Goal: Information Seeking & Learning: Learn about a topic

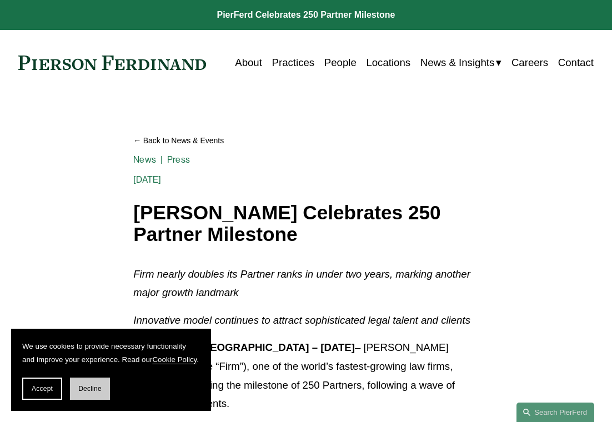
click at [92, 395] on button "Decline" at bounding box center [90, 388] width 40 height 22
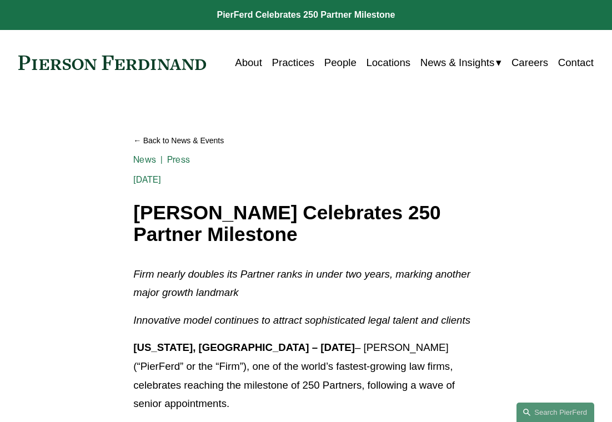
click at [292, 62] on link "Practices" at bounding box center [293, 62] width 43 height 21
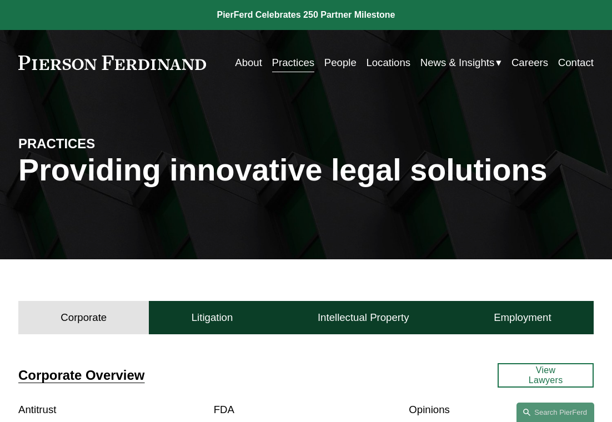
click at [342, 62] on link "People" at bounding box center [340, 62] width 32 height 21
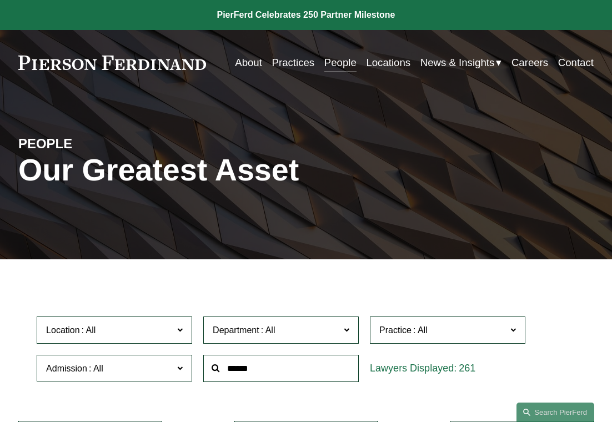
click at [0, 0] on span "News" at bounding box center [0, 0] width 0 height 0
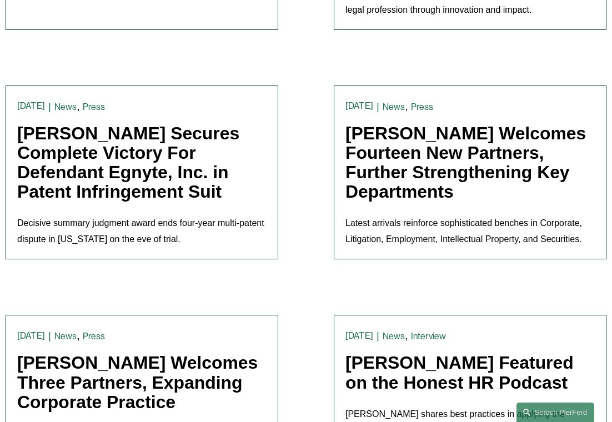
scroll to position [676, 0]
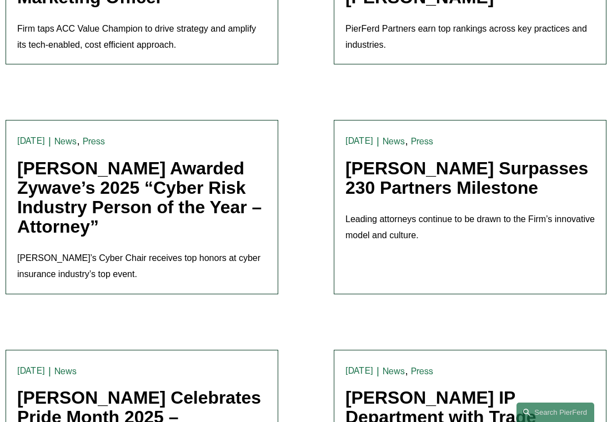
scroll to position [1524, 0]
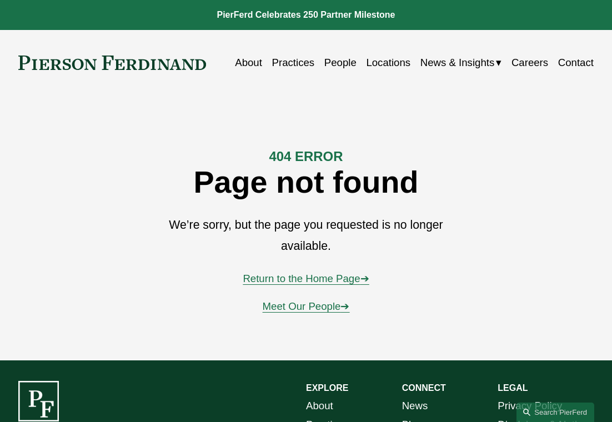
click at [253, 64] on link "About" at bounding box center [248, 62] width 27 height 21
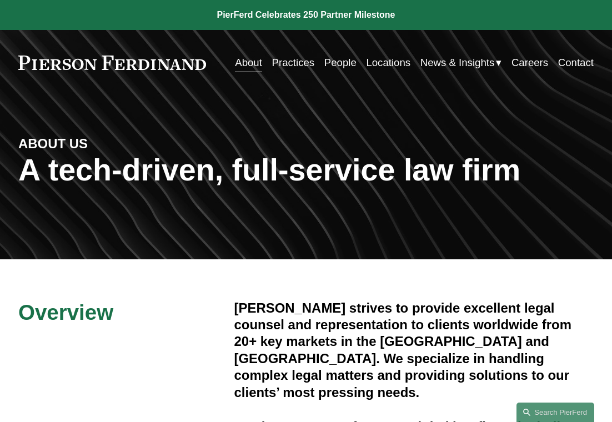
click at [516, 65] on link "Careers" at bounding box center [529, 62] width 37 height 21
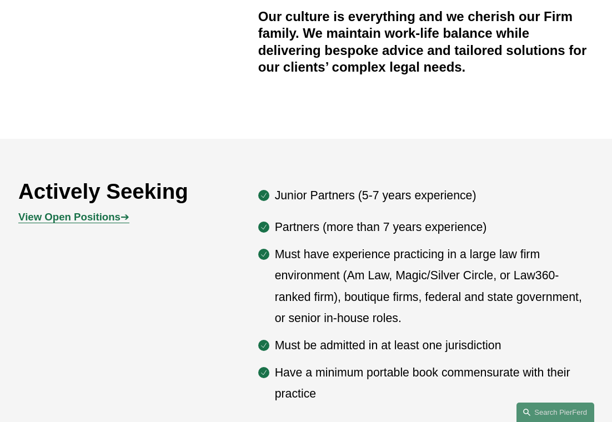
scroll to position [400, 0]
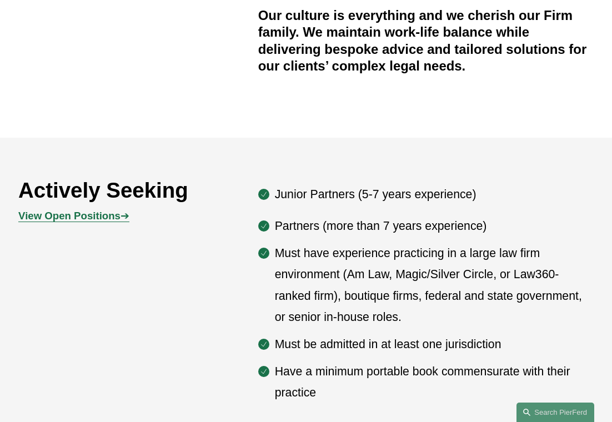
click at [265, 240] on ul "Partners (more than 7 years experience) Must have experience practicing in a la…" at bounding box center [425, 309] width 335 height 188
click at [265, 241] on ul "Partners (more than 7 years experience) Must have experience practicing in a la…" at bounding box center [425, 309] width 335 height 188
click at [264, 241] on ul "Partners (more than 7 years experience) Must have experience practicing in a la…" at bounding box center [425, 309] width 335 height 188
click at [583, 207] on div "Junior Partners (5-7 years experience) Partners (more than 7 years experience) …" at bounding box center [425, 294] width 335 height 220
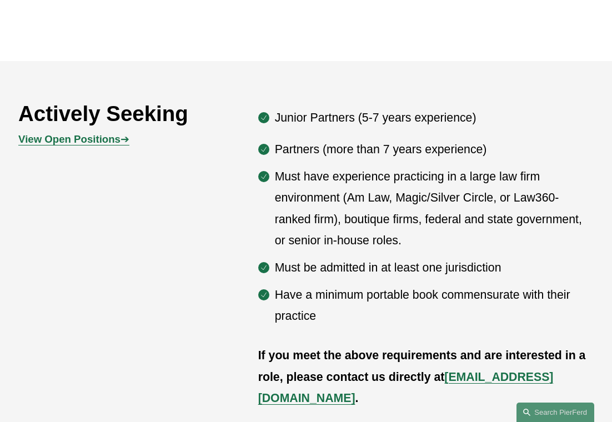
scroll to position [455, 0]
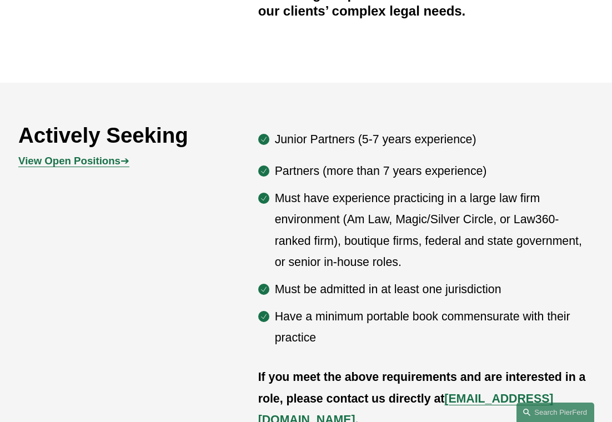
click at [306, 235] on p "Must have experience practicing in a large law firm environment (Am Law, Magic/…" at bounding box center [434, 230] width 319 height 85
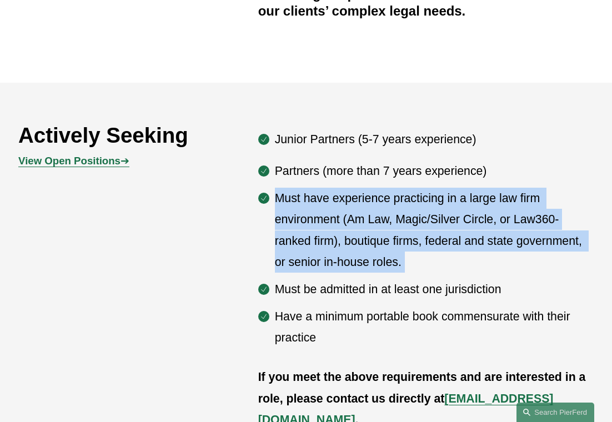
click at [306, 235] on p "Must have experience practicing in a large law firm environment (Am Law, Magic/…" at bounding box center [434, 230] width 319 height 85
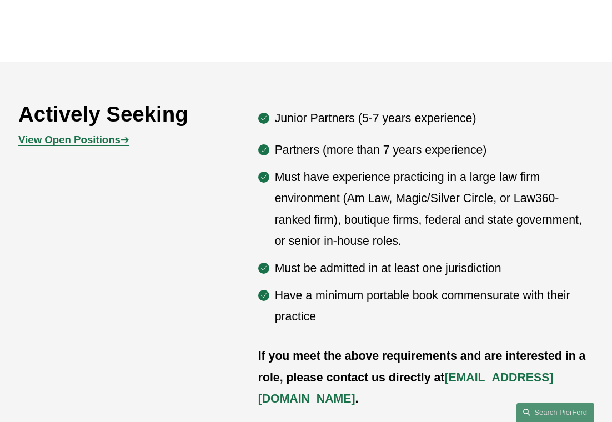
scroll to position [548, 0]
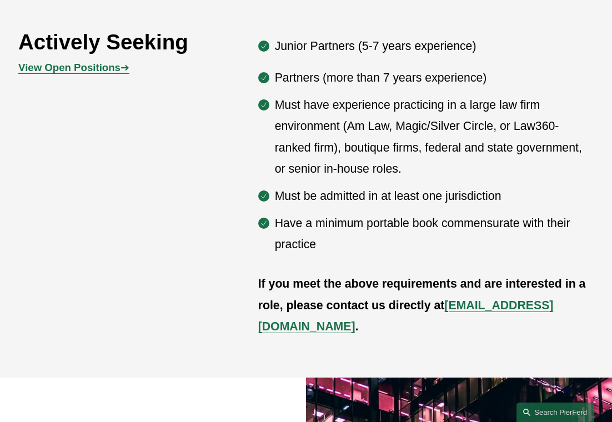
click at [270, 228] on ul "Partners (more than 7 years experience) Must have experience practicing in a la…" at bounding box center [425, 161] width 335 height 188
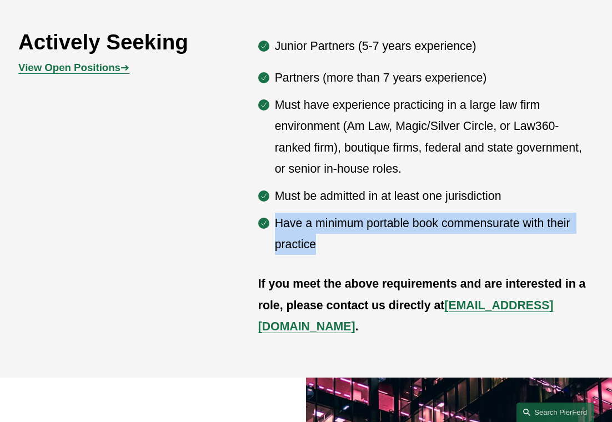
click at [270, 228] on ul "Partners (more than 7 years experience) Must have experience practicing in a la…" at bounding box center [425, 161] width 335 height 188
click at [275, 224] on p "Have a minimum portable book commensurate with their practice" at bounding box center [434, 234] width 319 height 43
